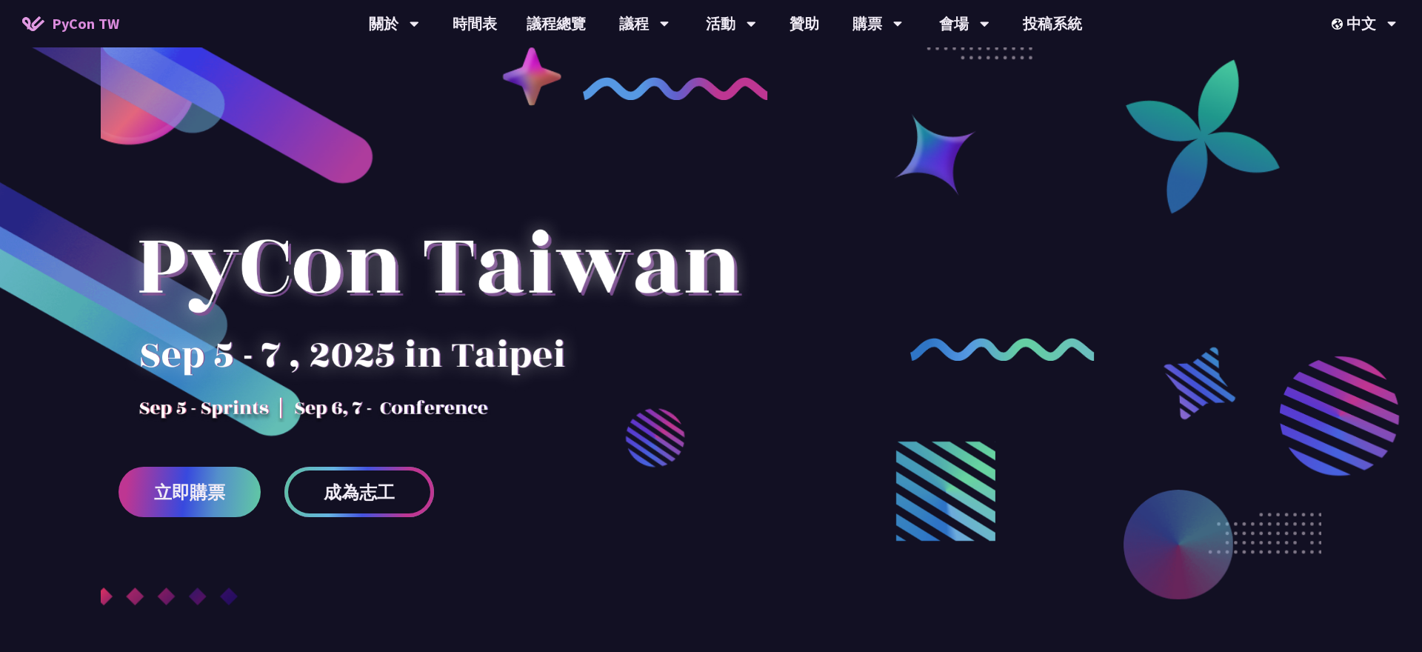
click at [353, 483] on span "成為志工" at bounding box center [359, 492] width 71 height 19
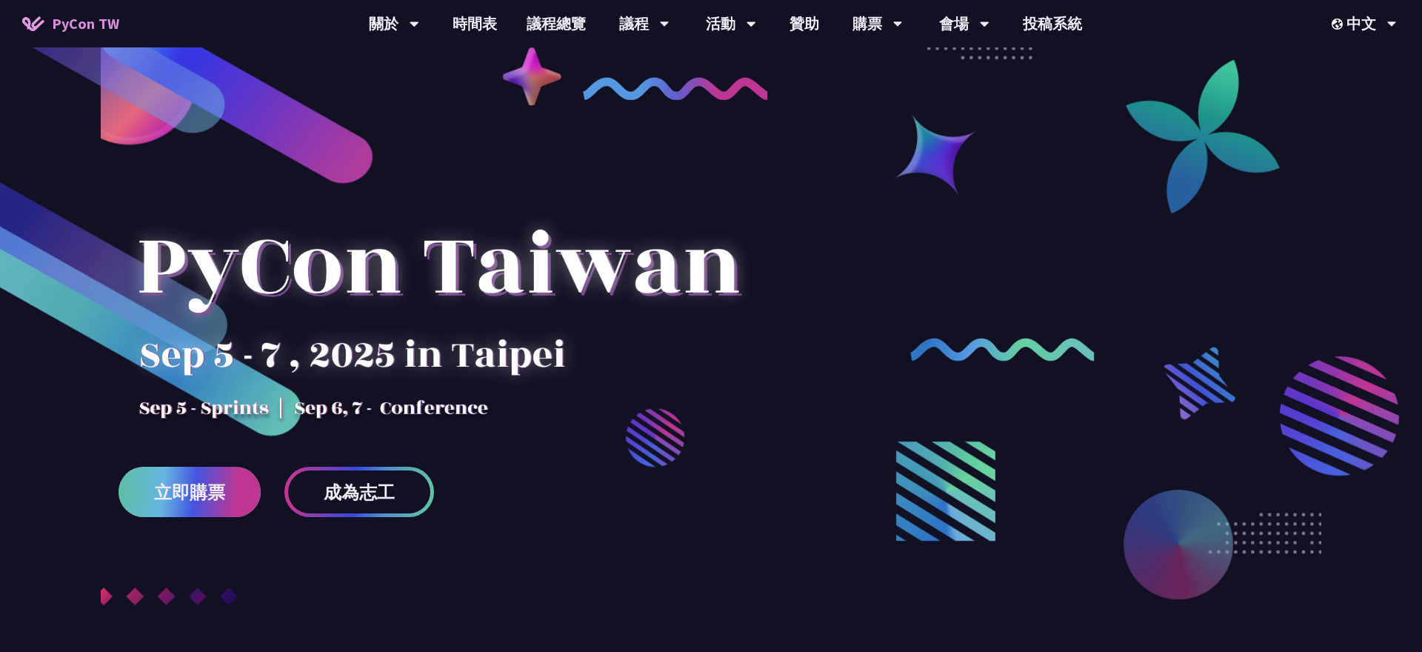
click at [230, 480] on link "立即購票" at bounding box center [189, 491] width 142 height 50
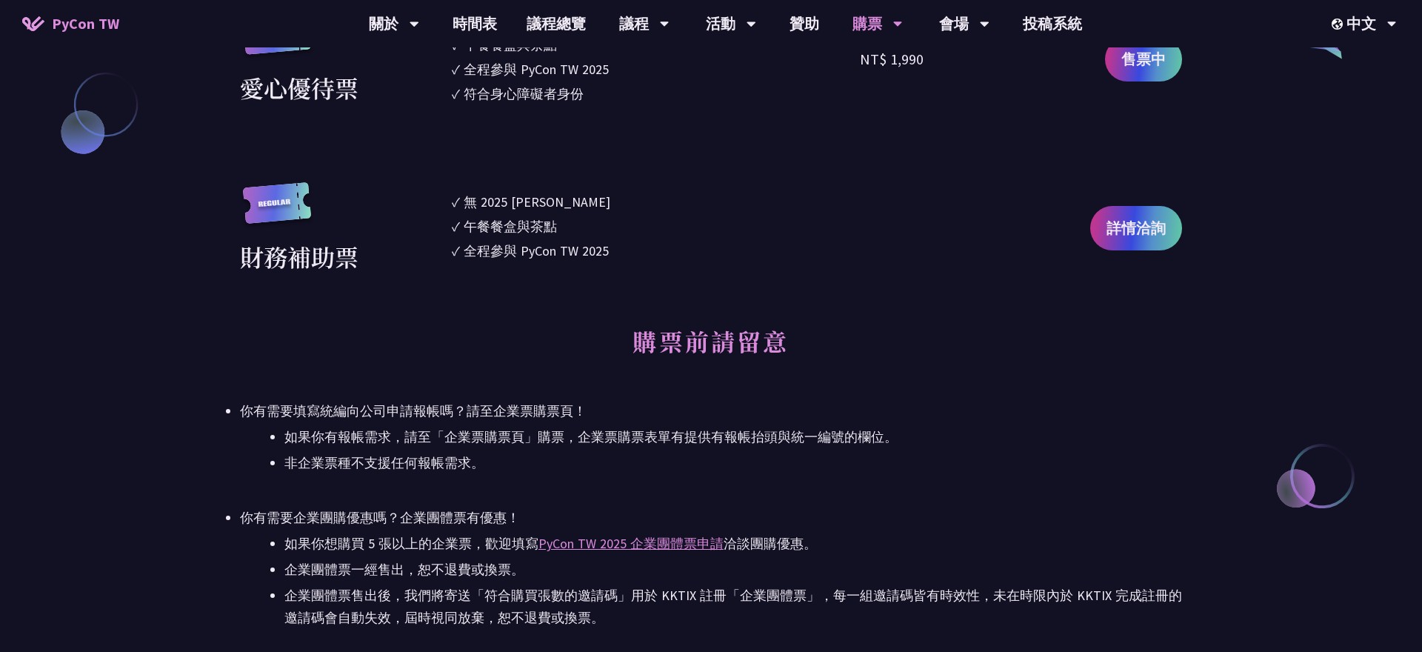
scroll to position [1609, 0]
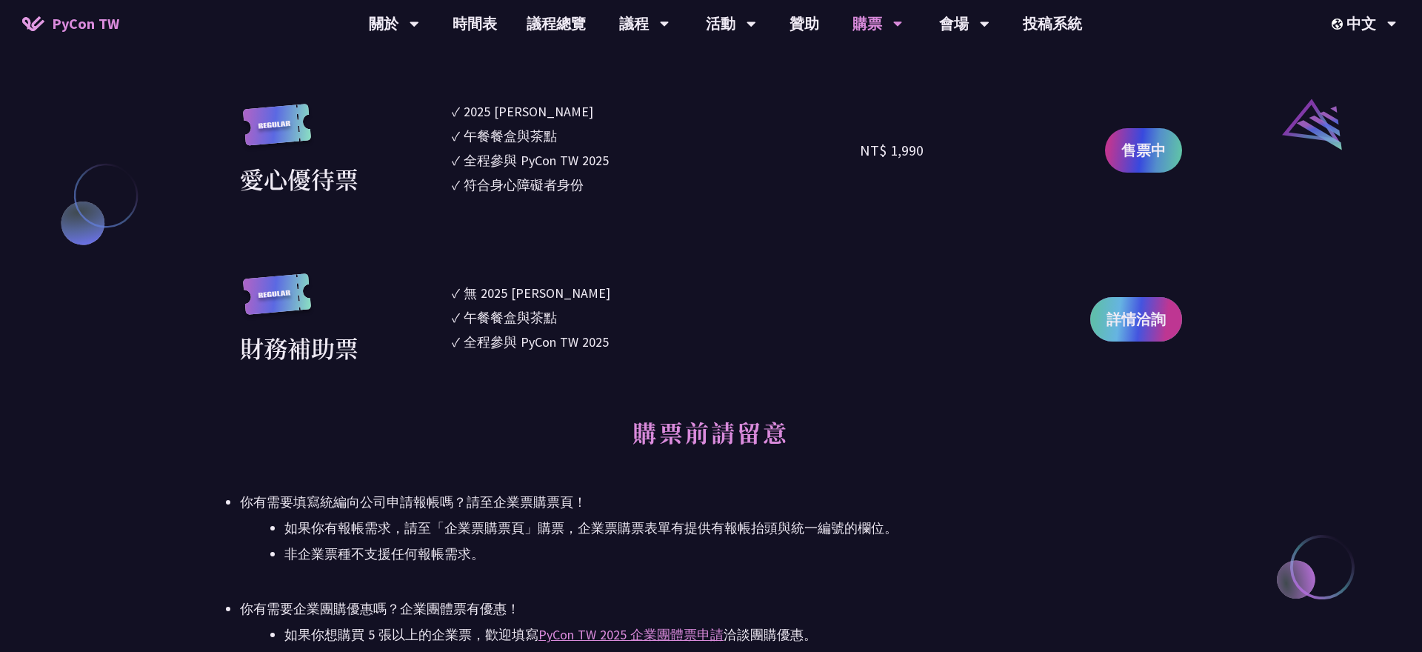
click at [1125, 315] on span "詳情洽詢" at bounding box center [1135, 319] width 59 height 22
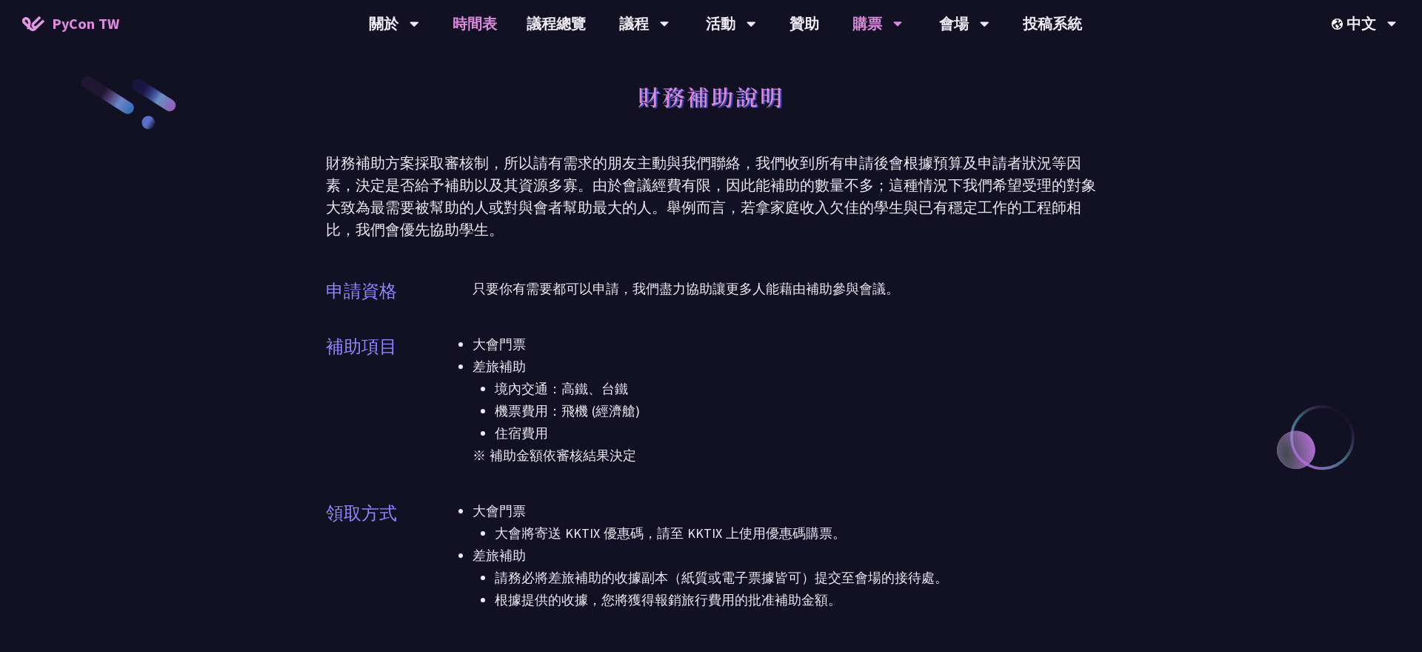
click at [458, 13] on link "時間表" at bounding box center [475, 23] width 74 height 47
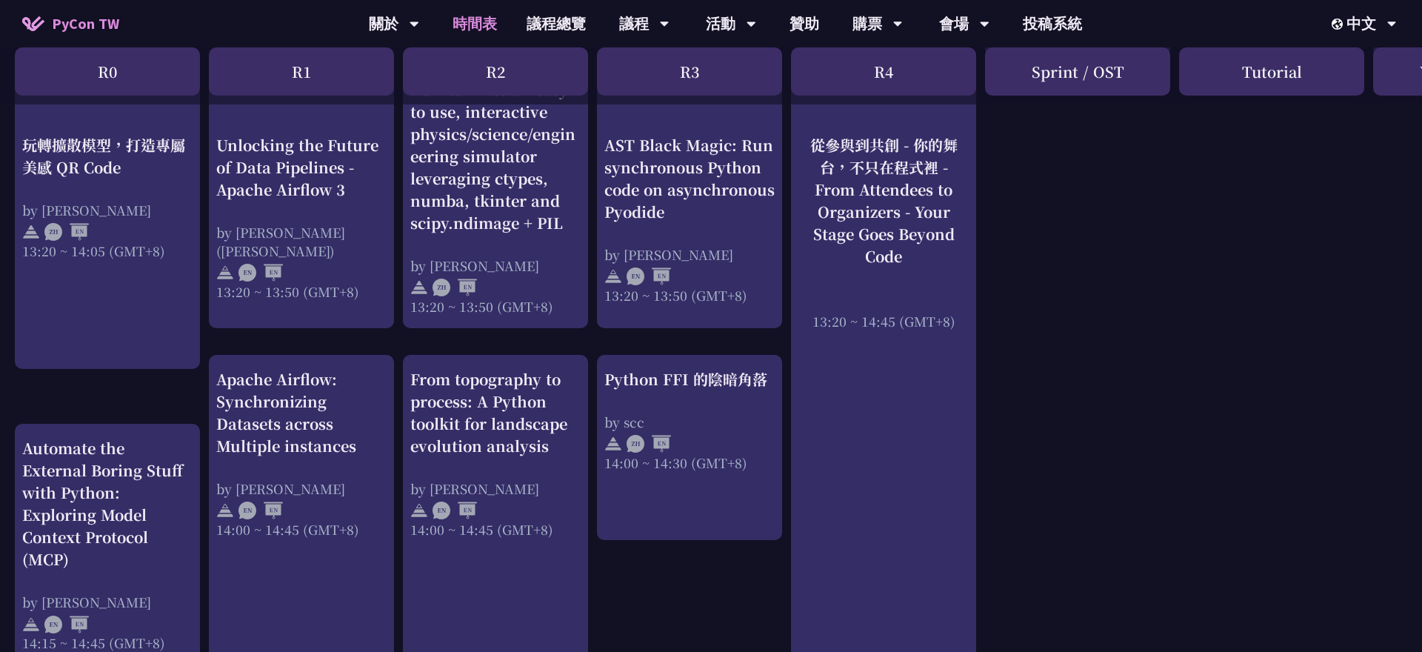
scroll to position [1199, 0]
